Goal: Task Accomplishment & Management: Complete application form

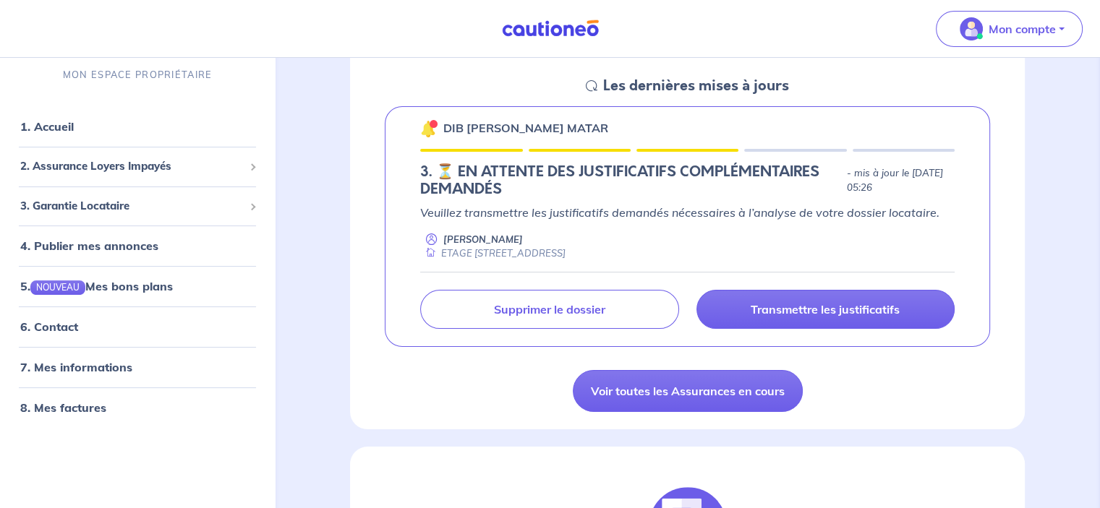
scroll to position [217, 0]
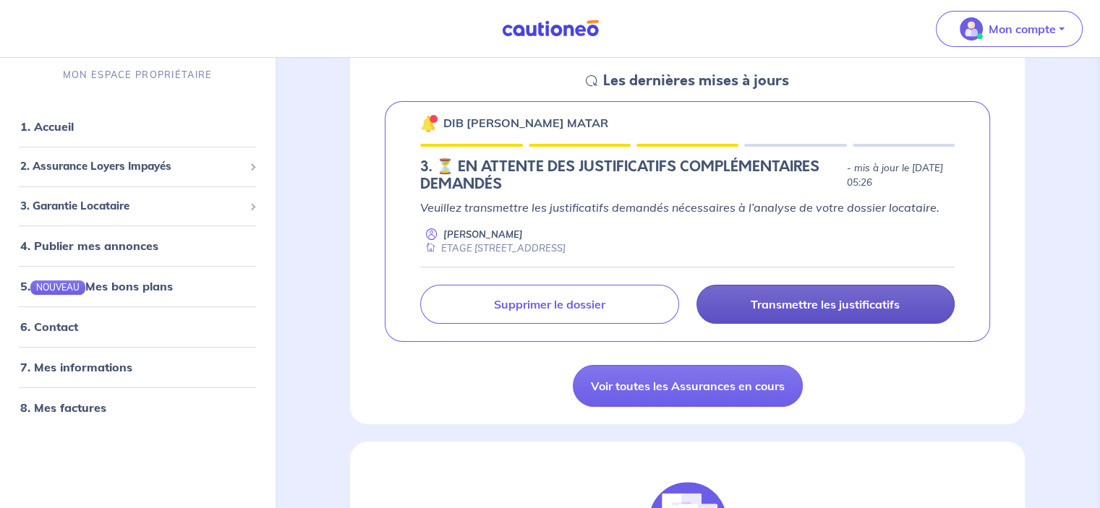
click at [823, 302] on p "Transmettre les justificatifs" at bounding box center [824, 304] width 149 height 14
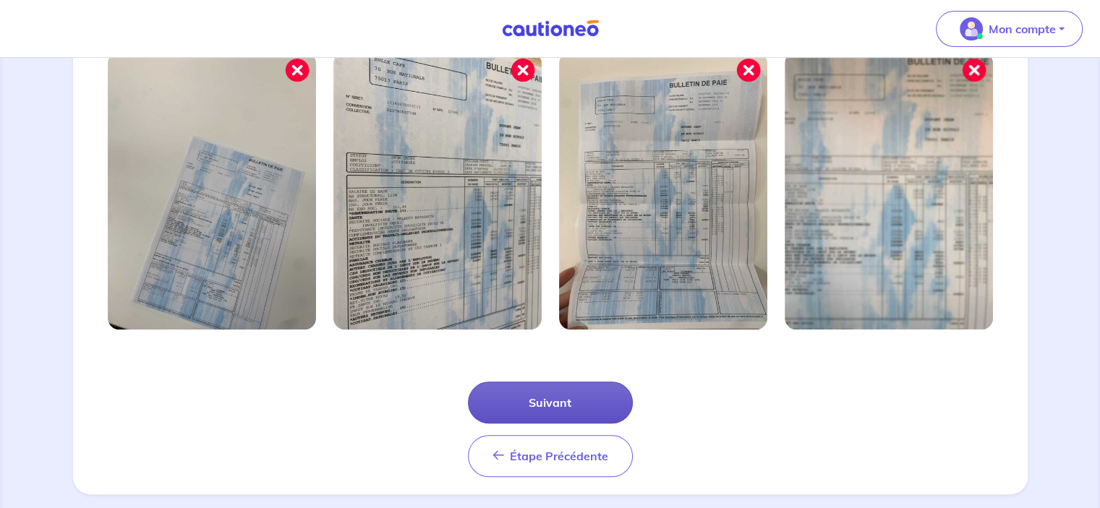
click at [555, 399] on button "Suivant" at bounding box center [550, 403] width 165 height 42
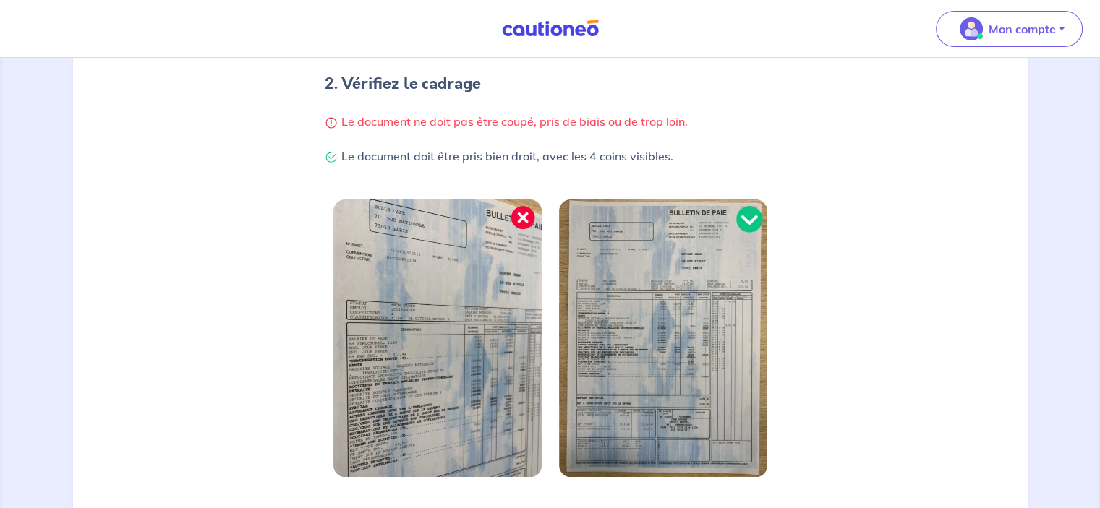
scroll to position [457, 0]
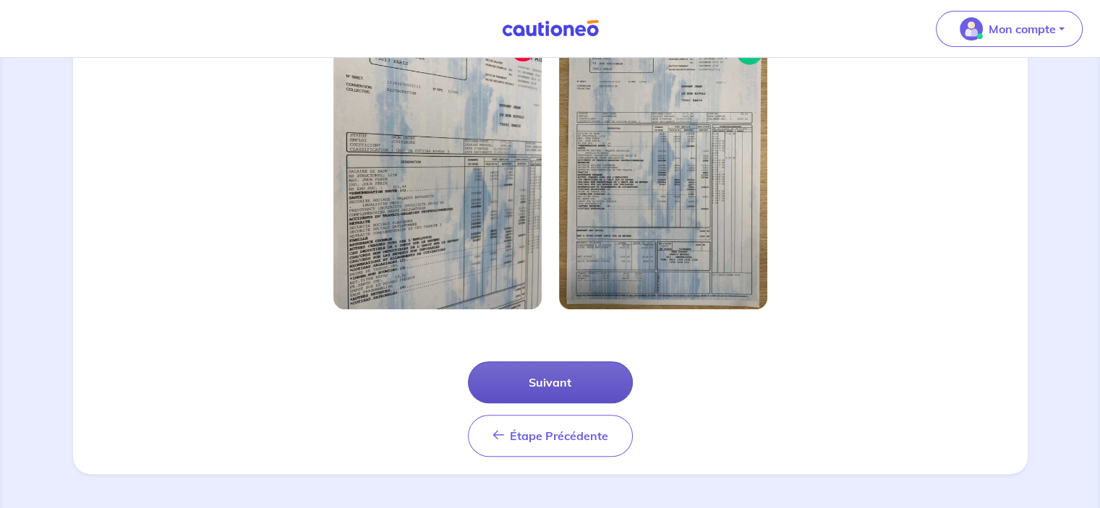
click at [548, 372] on button "Suivant" at bounding box center [550, 382] width 165 height 42
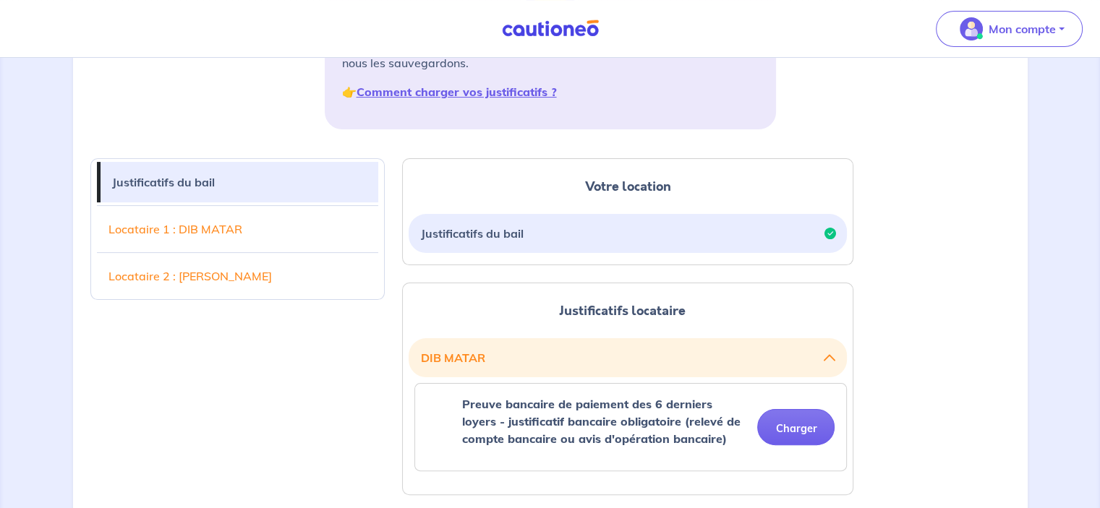
scroll to position [361, 0]
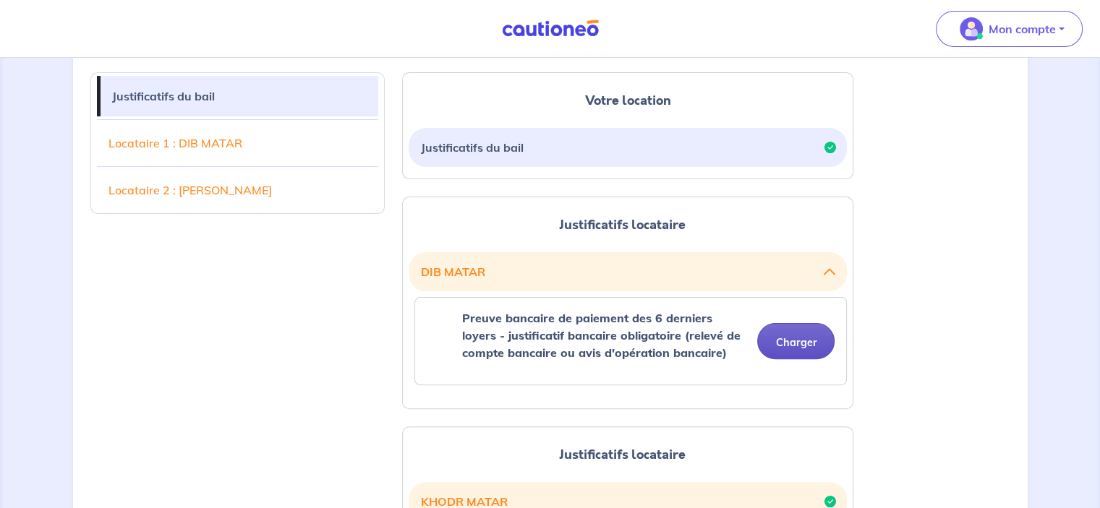
click at [795, 339] on button "Charger" at bounding box center [795, 341] width 77 height 36
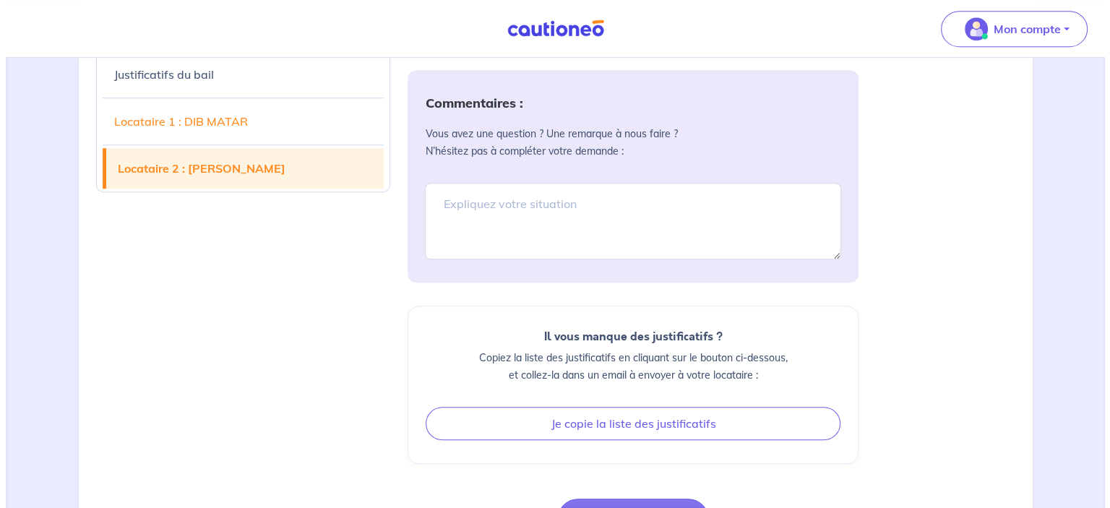
scroll to position [940, 0]
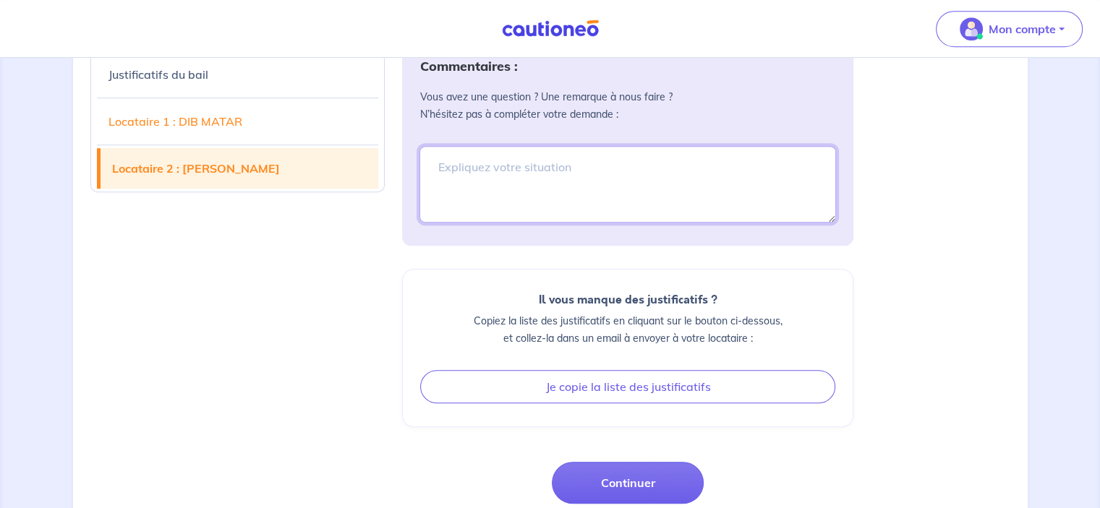
click at [491, 179] on textarea at bounding box center [627, 184] width 416 height 77
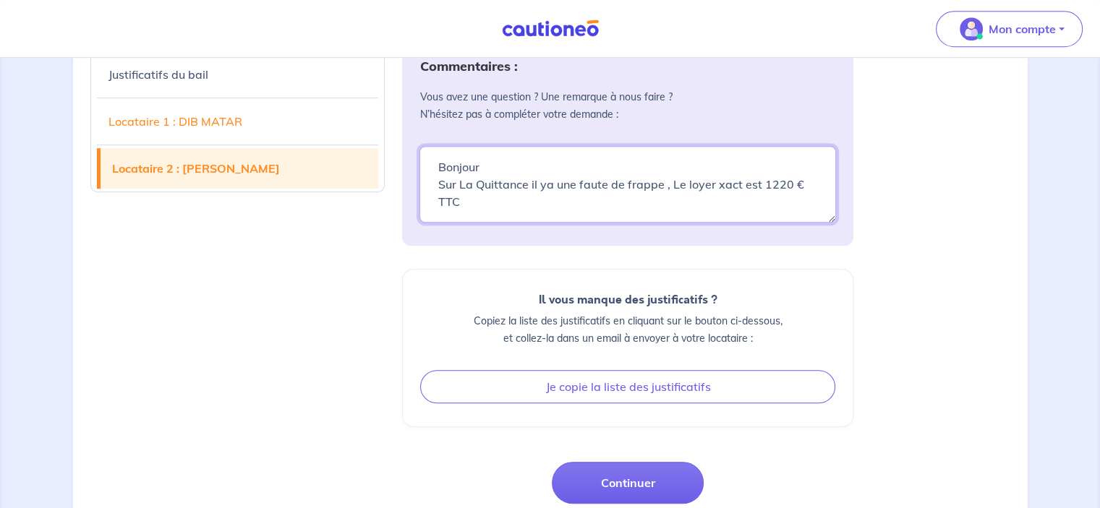
click at [716, 184] on textarea "Bonjour Sur La Quittance il ya une faute de frappe , Le loyer xact est 1220 € T…" at bounding box center [627, 184] width 416 height 77
click at [544, 180] on textarea "Bonjour Sur La Quittance il ya une faute de frappe , Le loyer xact est 1220 € T…" at bounding box center [627, 184] width 416 height 77
click at [470, 197] on textarea "Bonjour Sur La Quittance il ya une faute de frappe , Le loyer xact est 1220 € T…" at bounding box center [627, 184] width 416 height 77
click at [528, 182] on textarea "Bonjour Sur La Quittance il y a une faute de frappe , Le loyer exact est 1220 €…" at bounding box center [627, 184] width 416 height 77
click at [710, 189] on textarea "Bonjour Sur La Quittance il y a une faute de frappe , Le loyer exact est 1220 €…" at bounding box center [627, 184] width 416 height 77
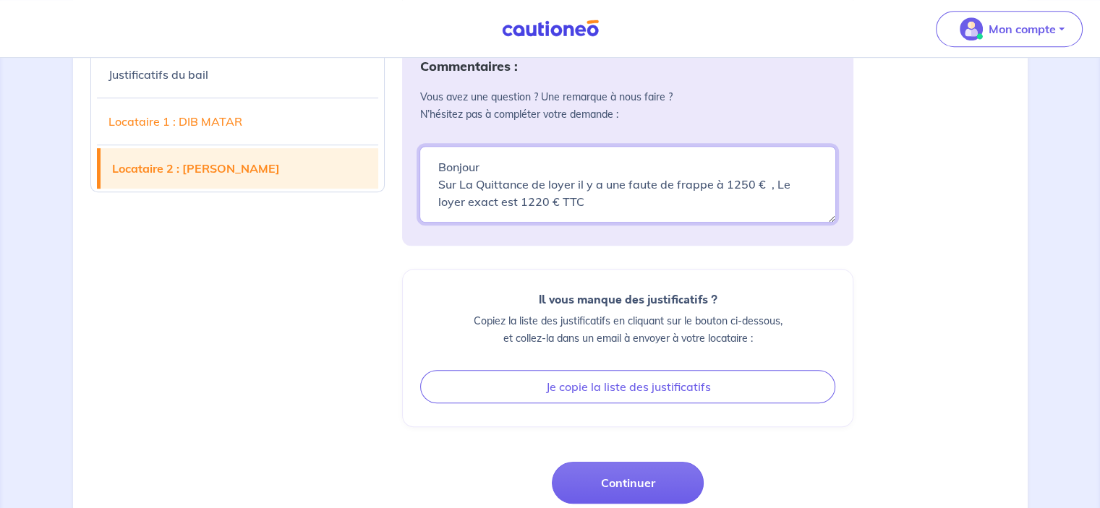
click at [559, 201] on textarea "Bonjour Sur La Quittance il y a une faute de frappe , Le loyer exact est 1220 €…" at bounding box center [627, 184] width 416 height 77
type textarea "Bonjour Sur La Quittance de loyer il y a une faute de frappe à 1250 € , Le loye…"
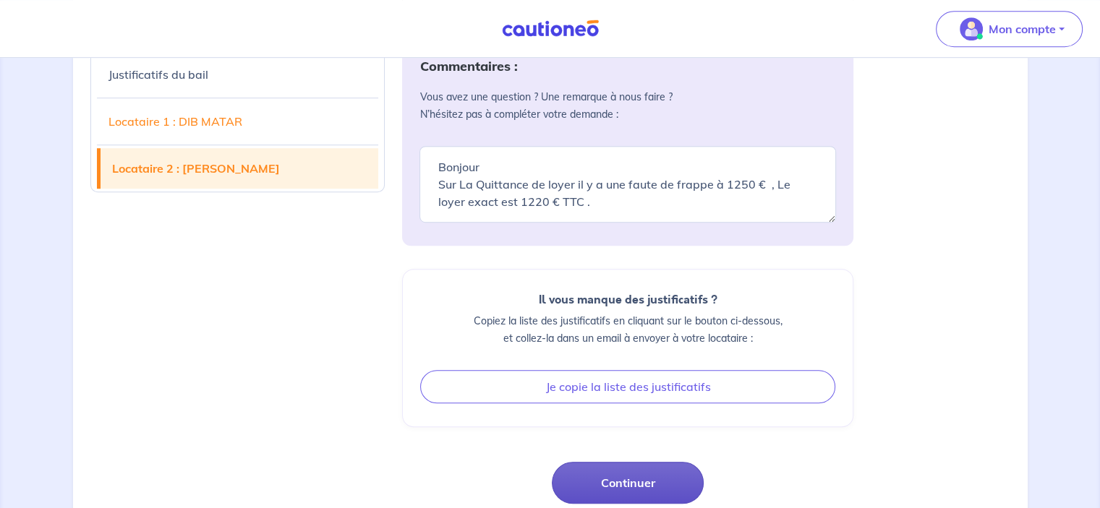
click at [620, 479] on button "Continuer" at bounding box center [628, 483] width 152 height 42
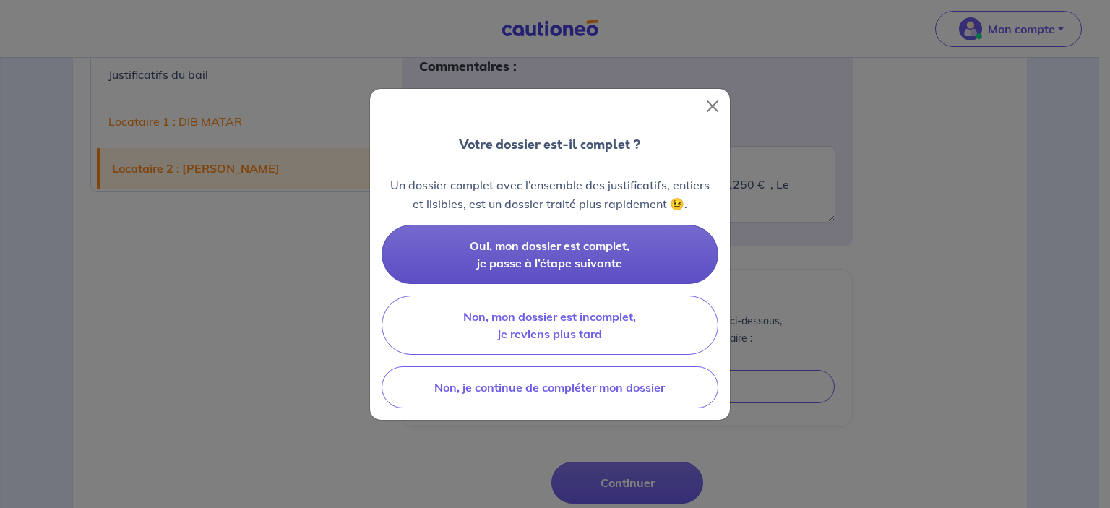
click at [575, 250] on span "Oui, mon dossier est complet, je passe à l’étape suivante" at bounding box center [550, 255] width 160 height 32
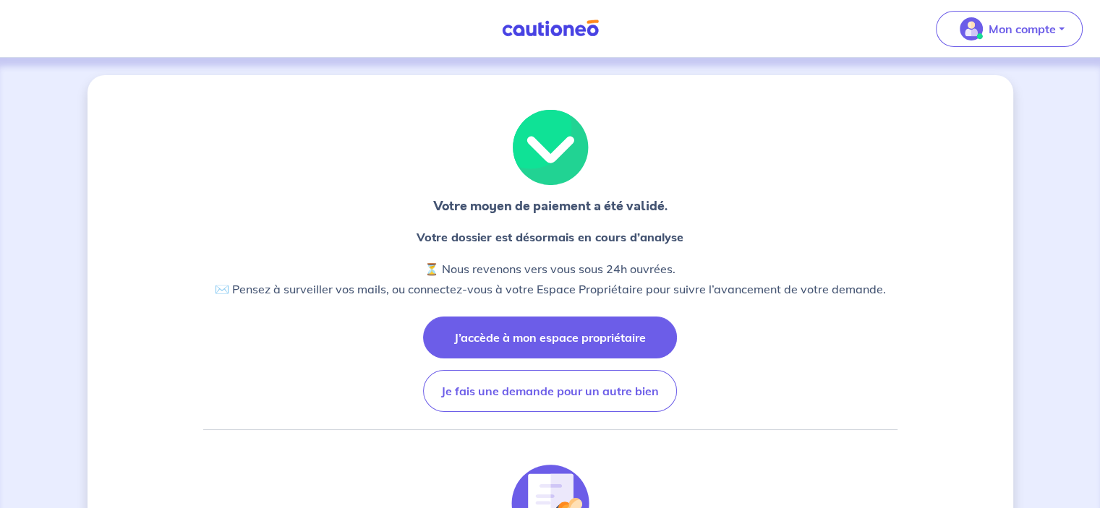
click at [544, 332] on button "J’accède à mon espace propriétaire" at bounding box center [550, 338] width 254 height 42
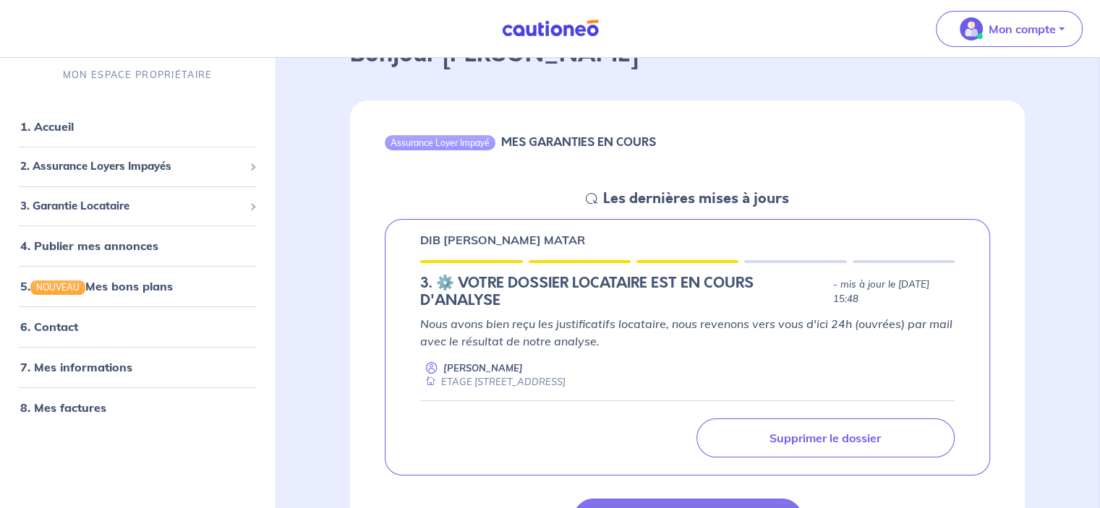
scroll to position [217, 0]
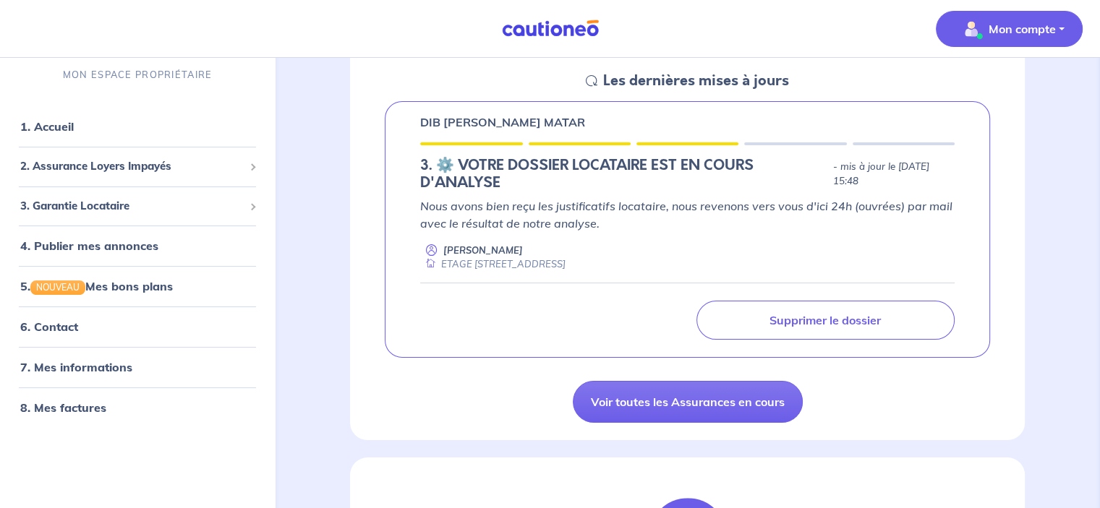
click at [1014, 27] on p "Mon compte" at bounding box center [1021, 28] width 67 height 17
click at [982, 121] on link "Me déconnecter" at bounding box center [994, 124] width 116 height 23
